Goal: Check status: Verify the current state of an ongoing process or item

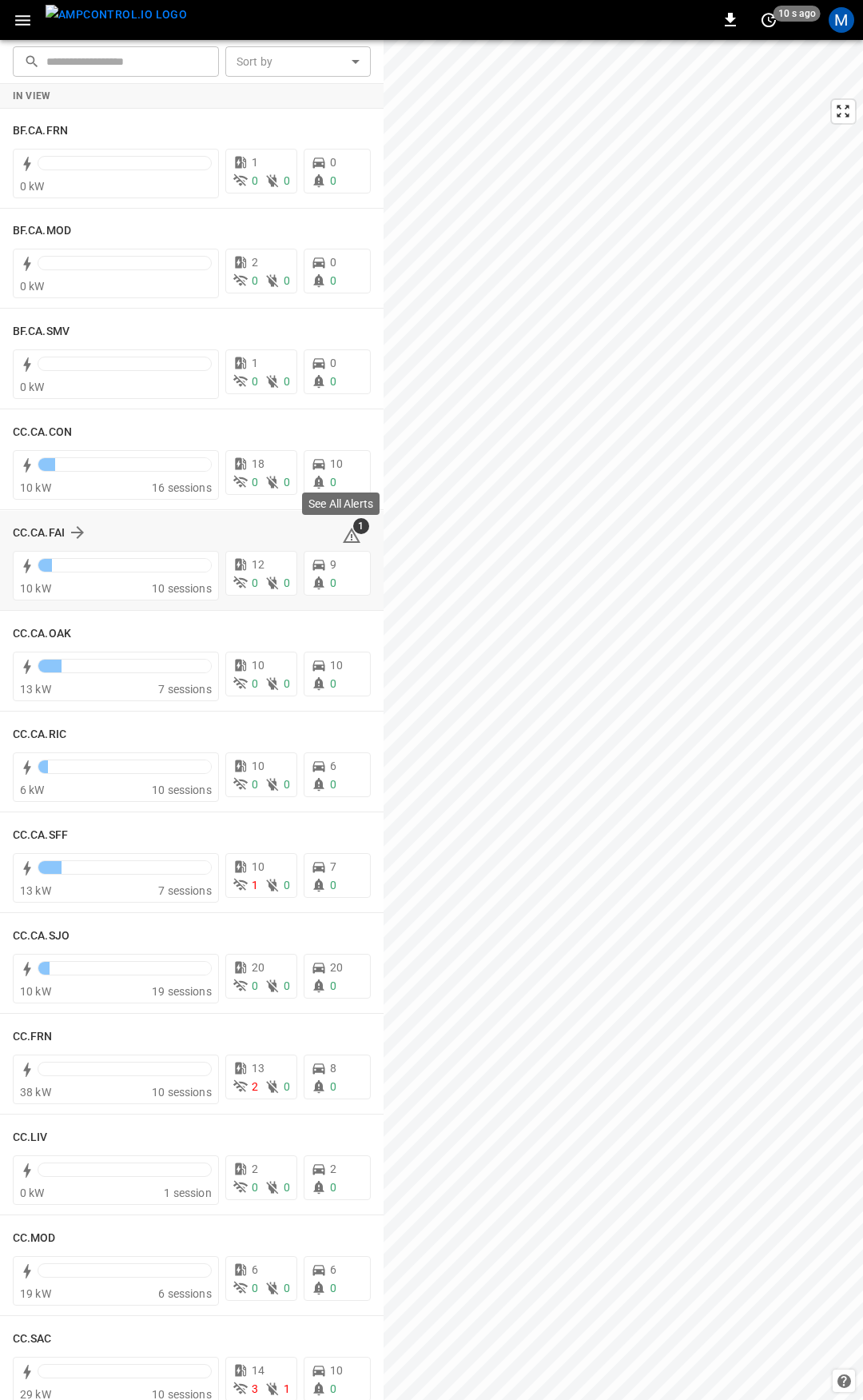
click at [348, 538] on icon at bounding box center [351, 535] width 18 height 15
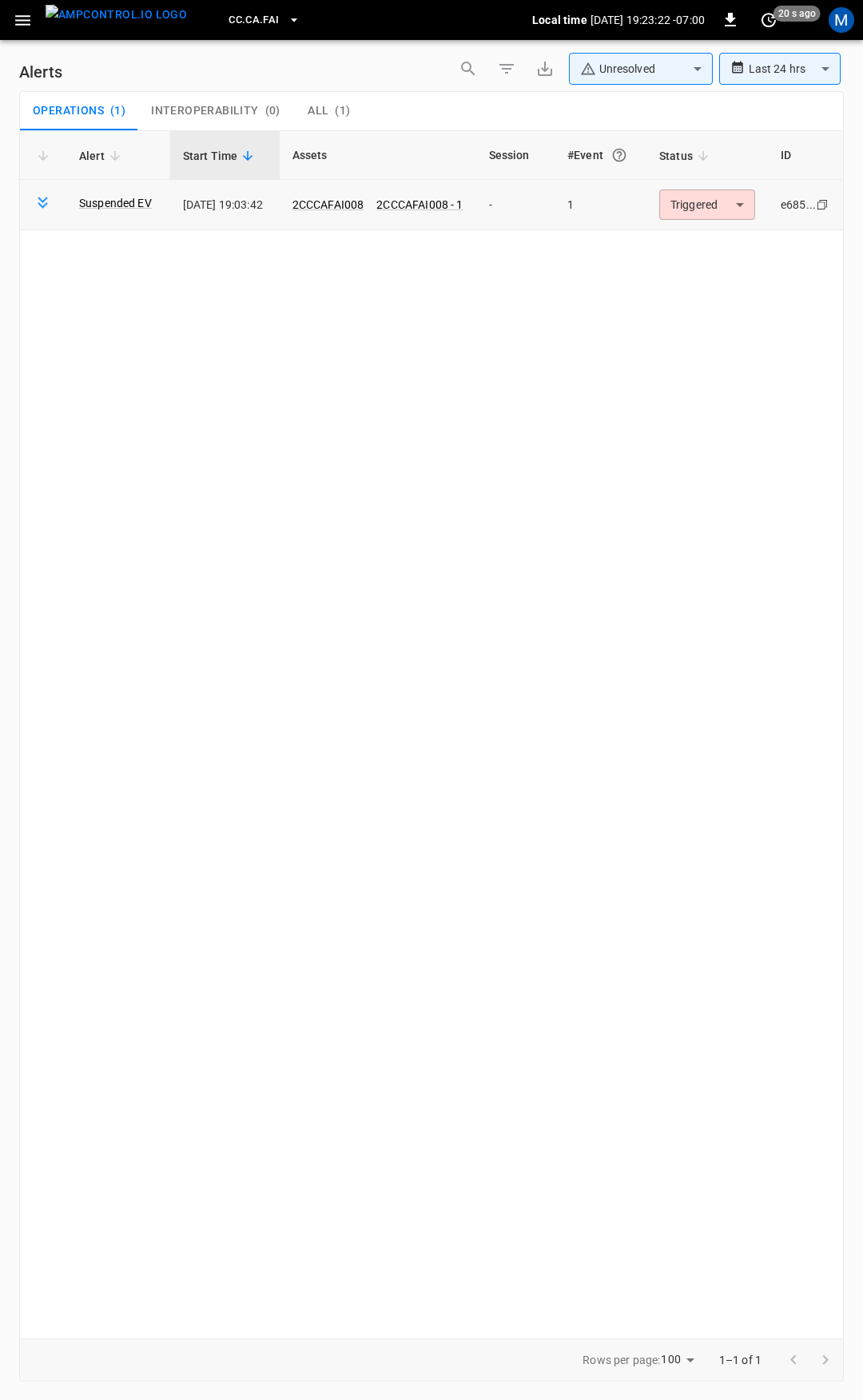
drag, startPoint x: 698, startPoint y: 188, endPoint x: 720, endPoint y: 230, distance: 47.4
click at [698, 188] on td "Triggered ********* ​" at bounding box center [707, 205] width 121 height 51
click at [722, 206] on body "**********" at bounding box center [431, 697] width 863 height 1394
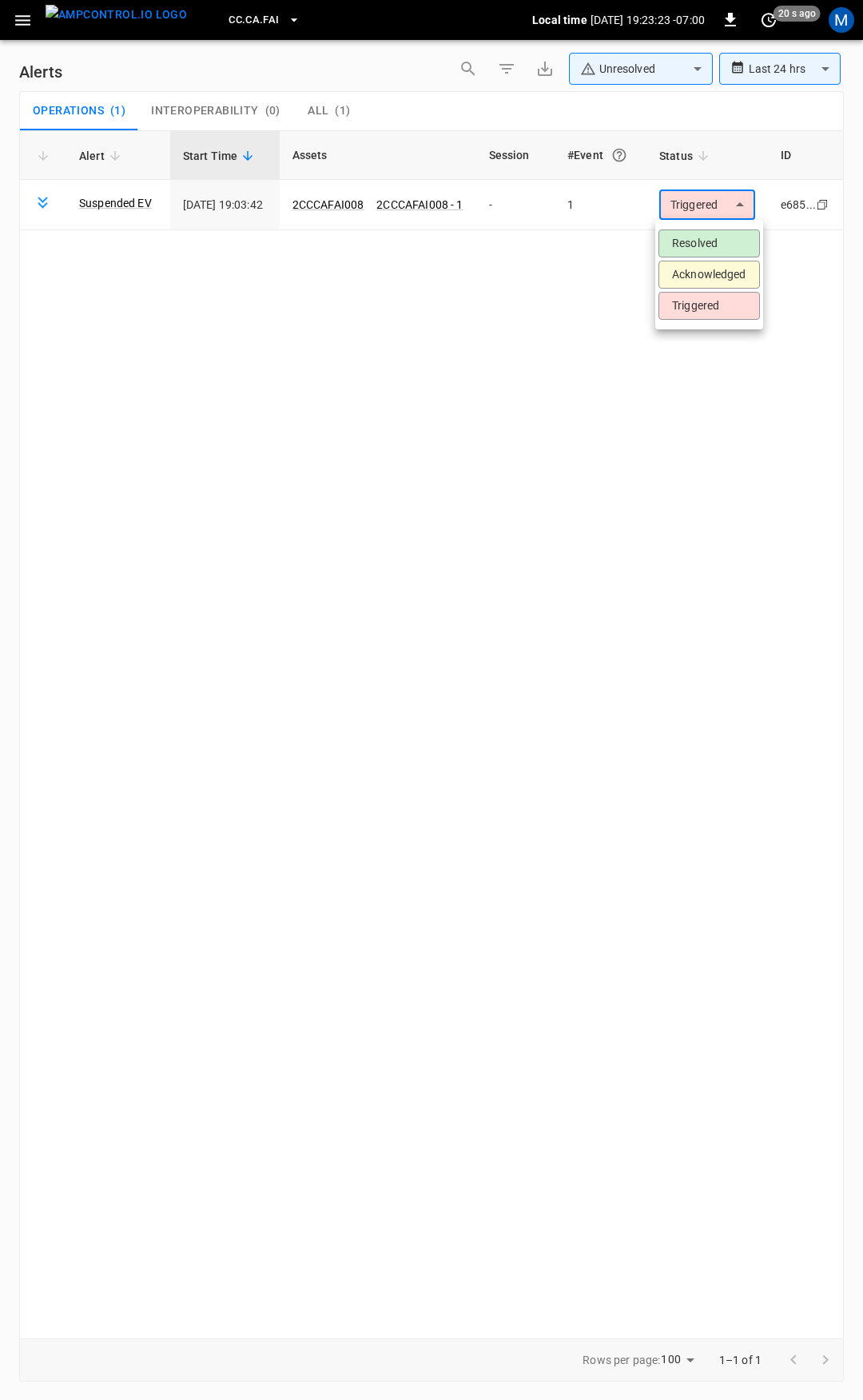
click at [727, 247] on li "Resolved" at bounding box center [710, 244] width 102 height 28
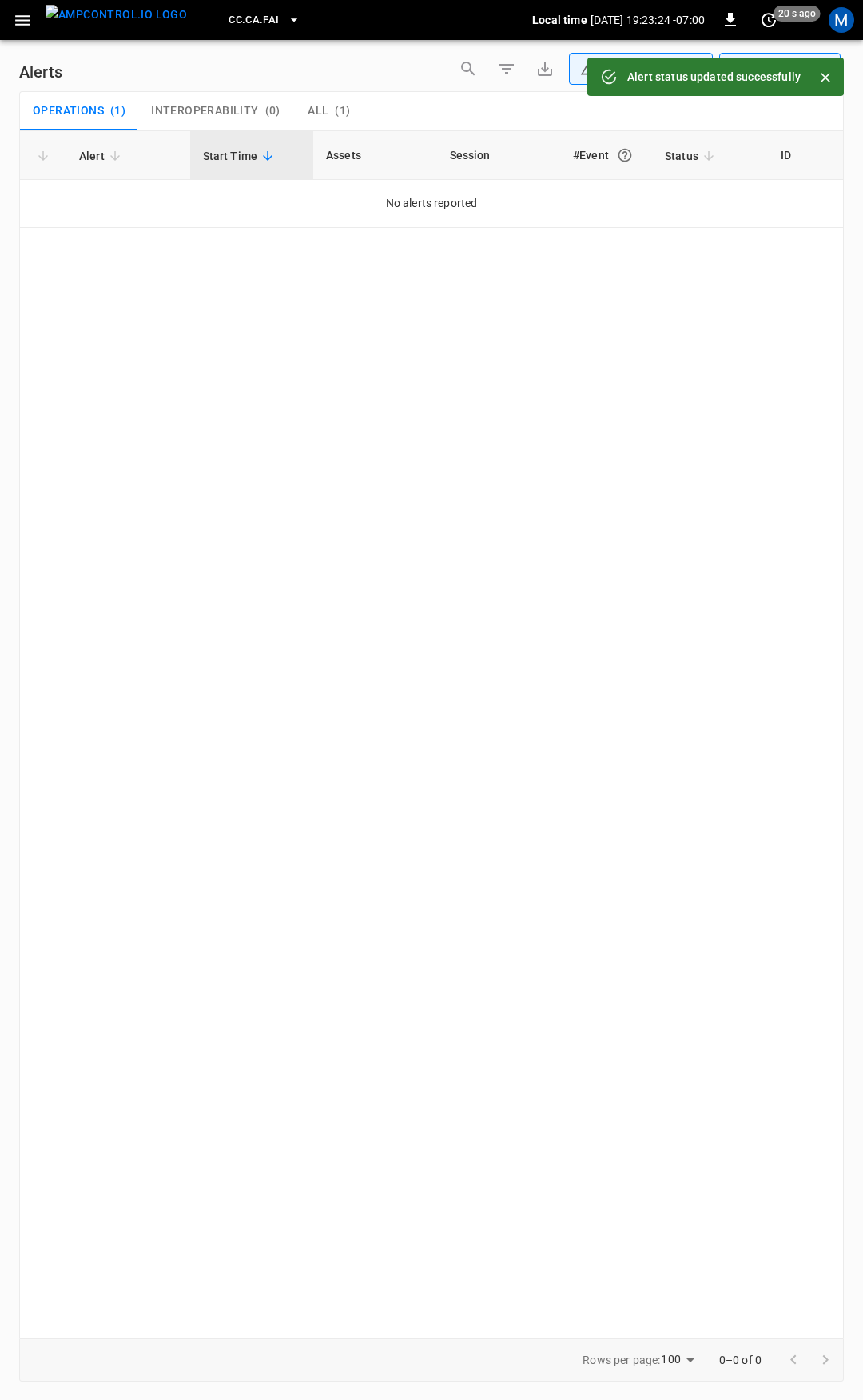
click at [19, 24] on icon "button" at bounding box center [23, 20] width 20 height 20
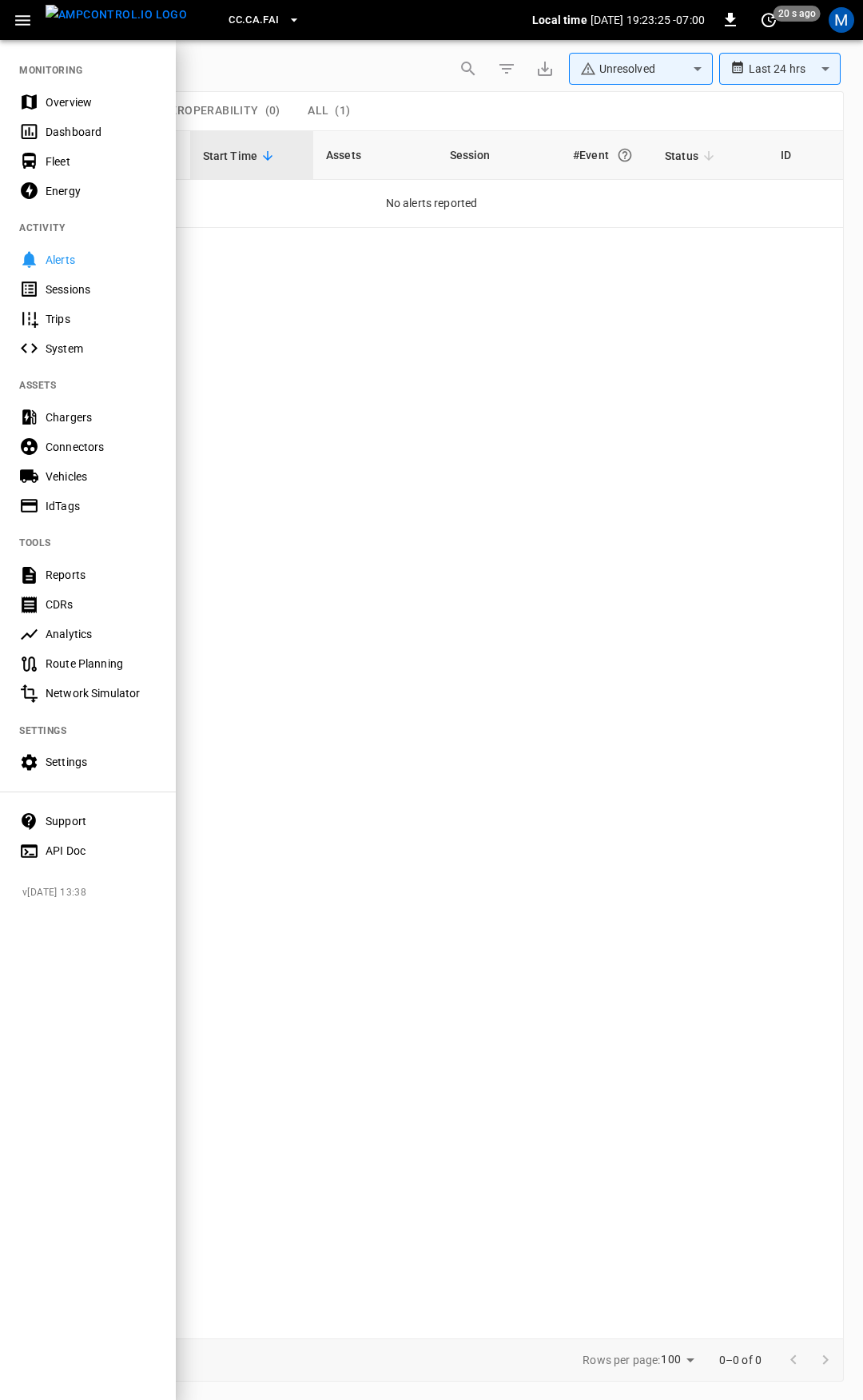
click at [77, 102] on div "Overview" at bounding box center [101, 102] width 111 height 16
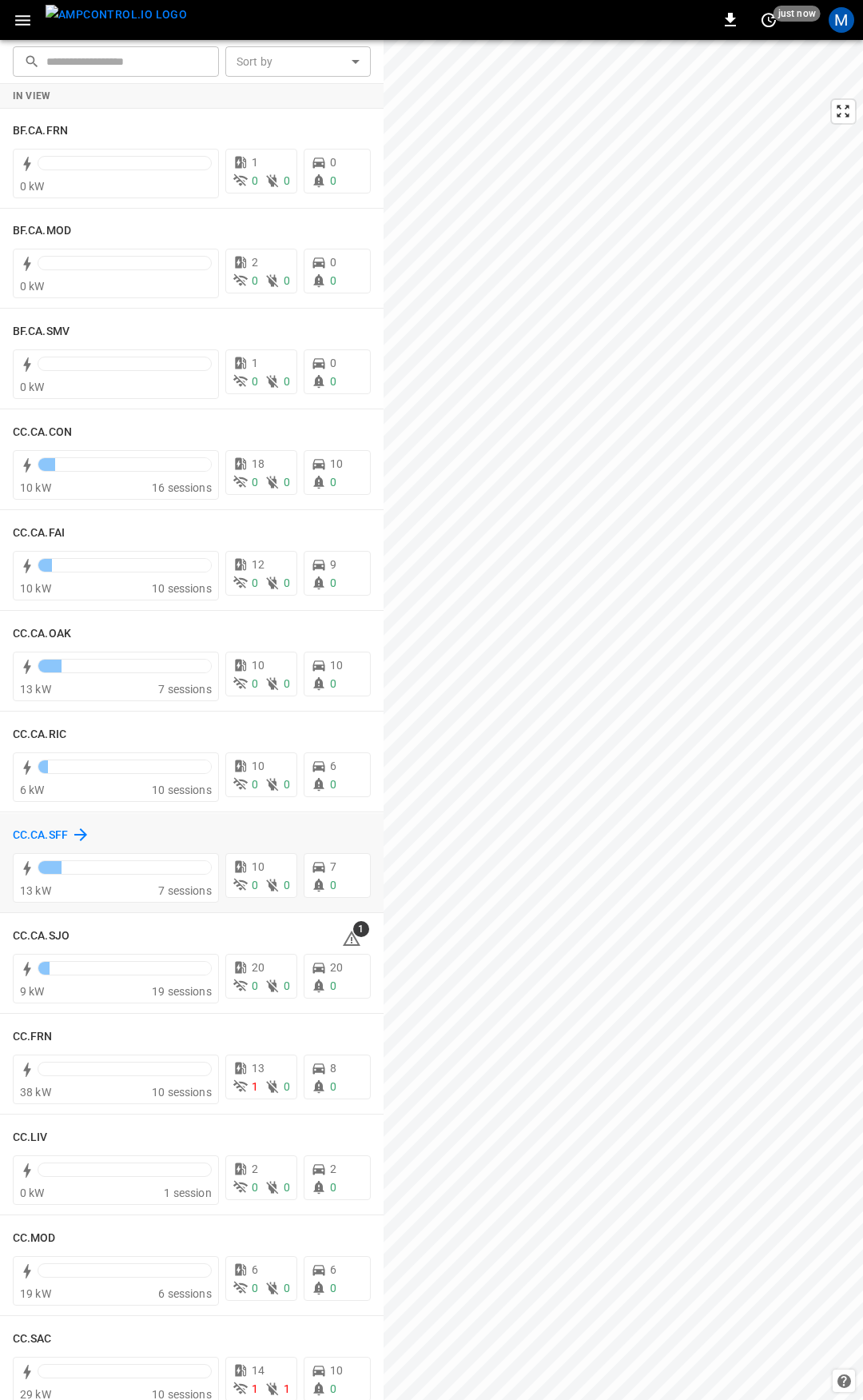
click at [26, 839] on h6 "CC.CA.SFF" at bounding box center [40, 835] width 56 height 18
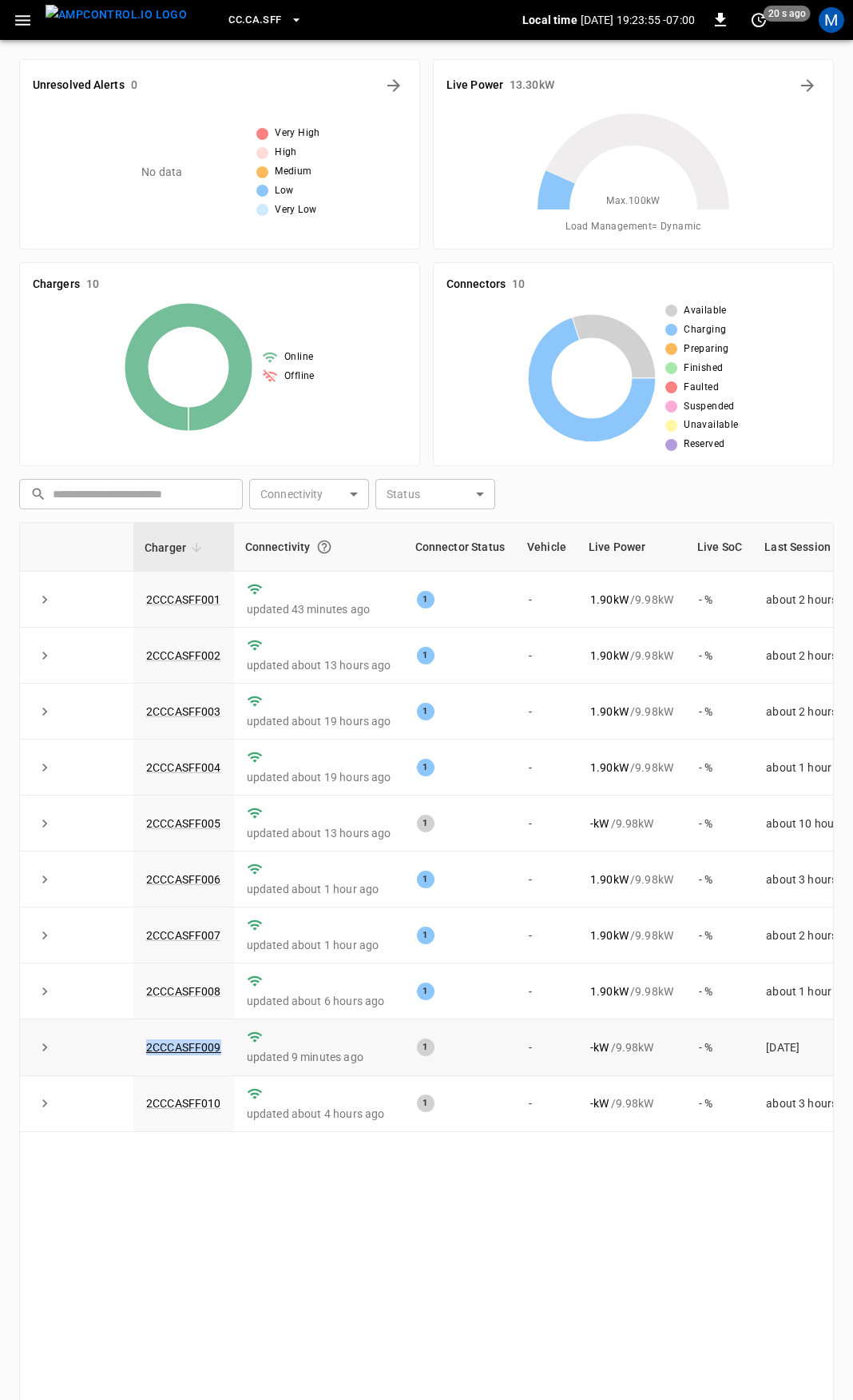
drag, startPoint x: 228, startPoint y: 1051, endPoint x: 124, endPoint y: 1054, distance: 104.0
click at [124, 1054] on tr "2CCCASFF009 updated 9 minutes ago 1 - - kW / 9.98 kW - % [DATE]" at bounding box center [449, 1046] width 859 height 56
click at [181, 1045] on link "2CCCASFF009" at bounding box center [183, 1047] width 82 height 19
